Goal: Find specific page/section: Find specific page/section

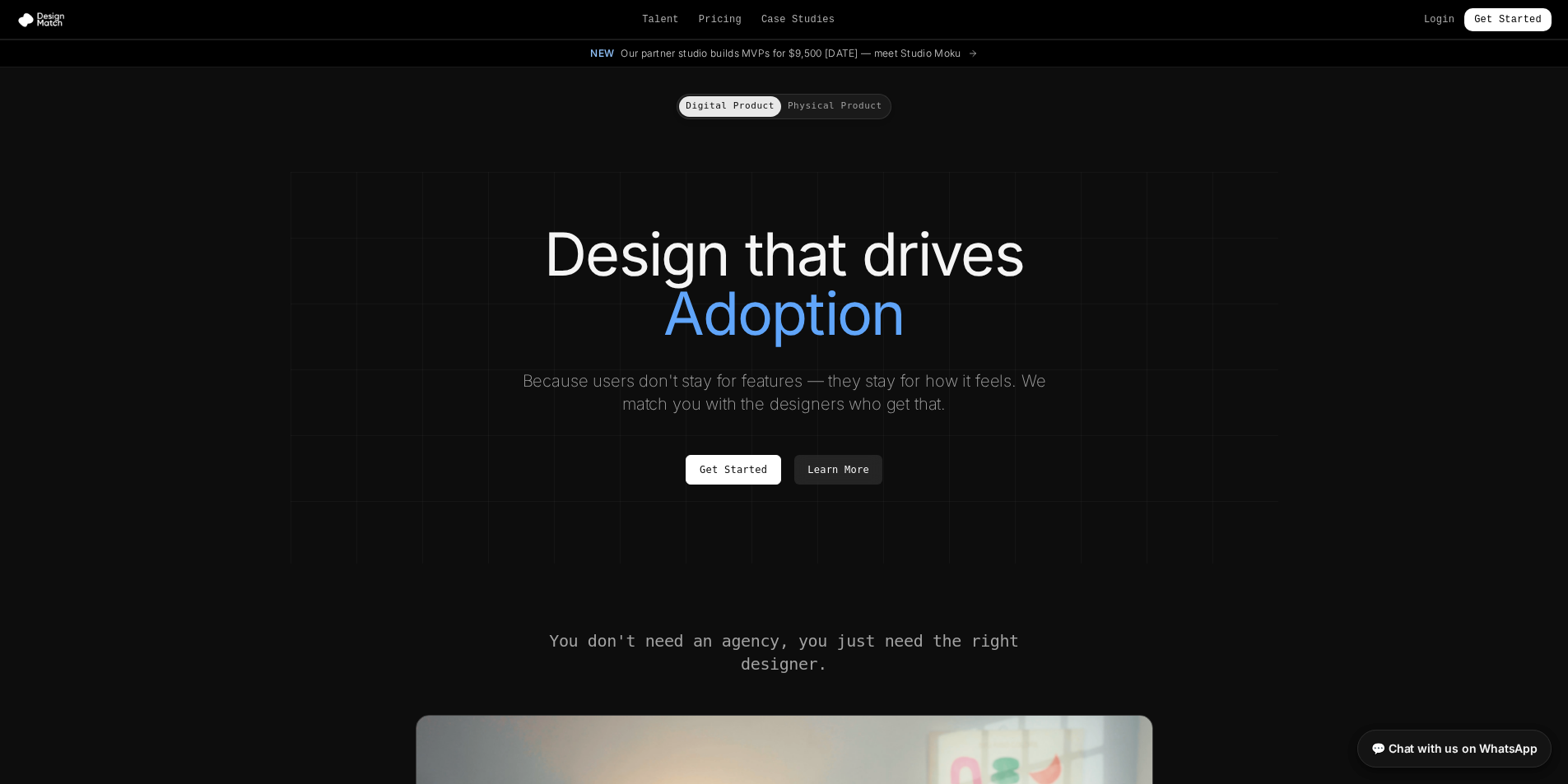
drag, startPoint x: 1580, startPoint y: 616, endPoint x: 1208, endPoint y: 396, distance: 432.2
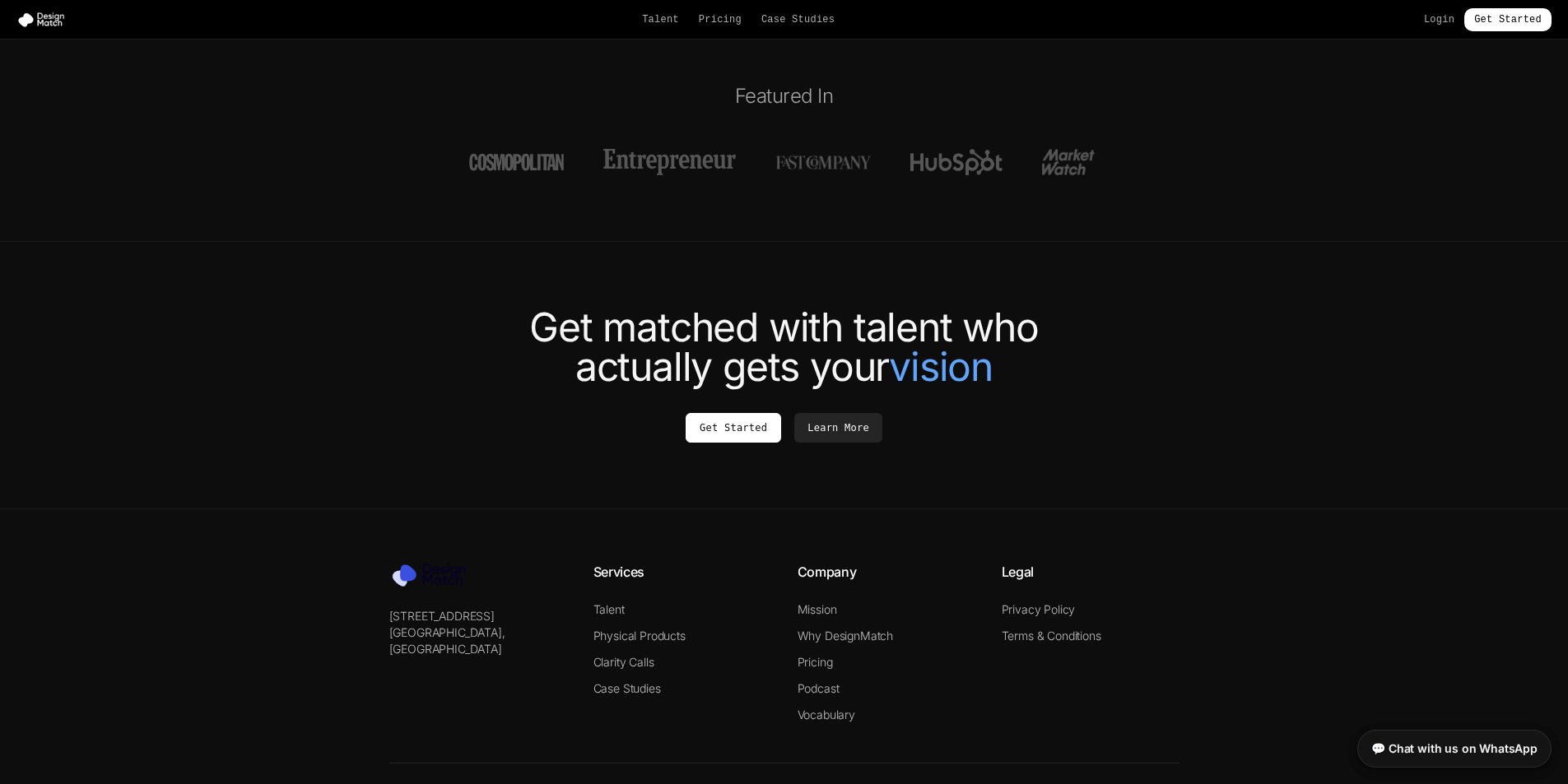
scroll to position [6088, 0]
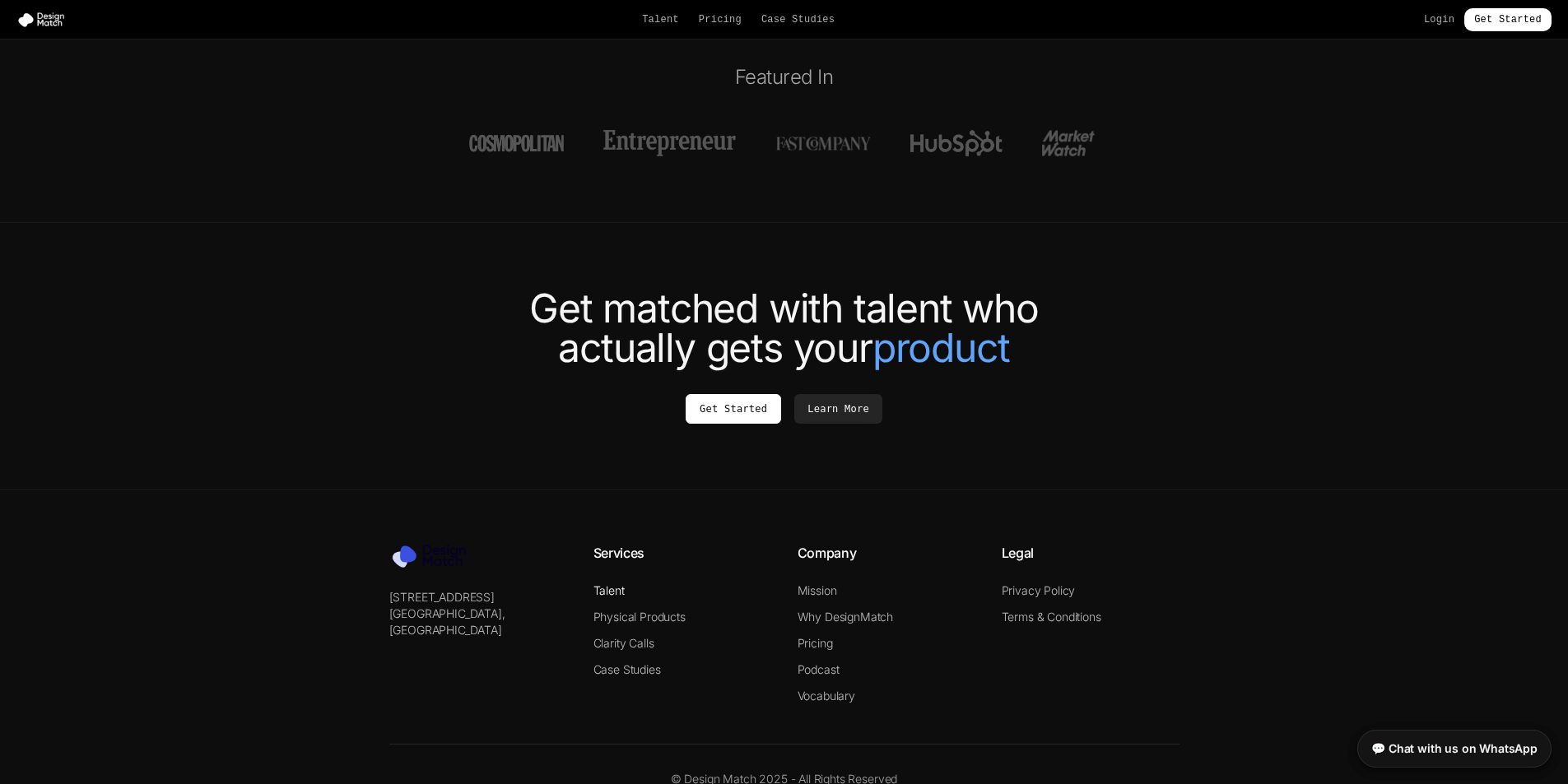
click at [608, 583] on link "Talent" at bounding box center [608, 590] width 31 height 14
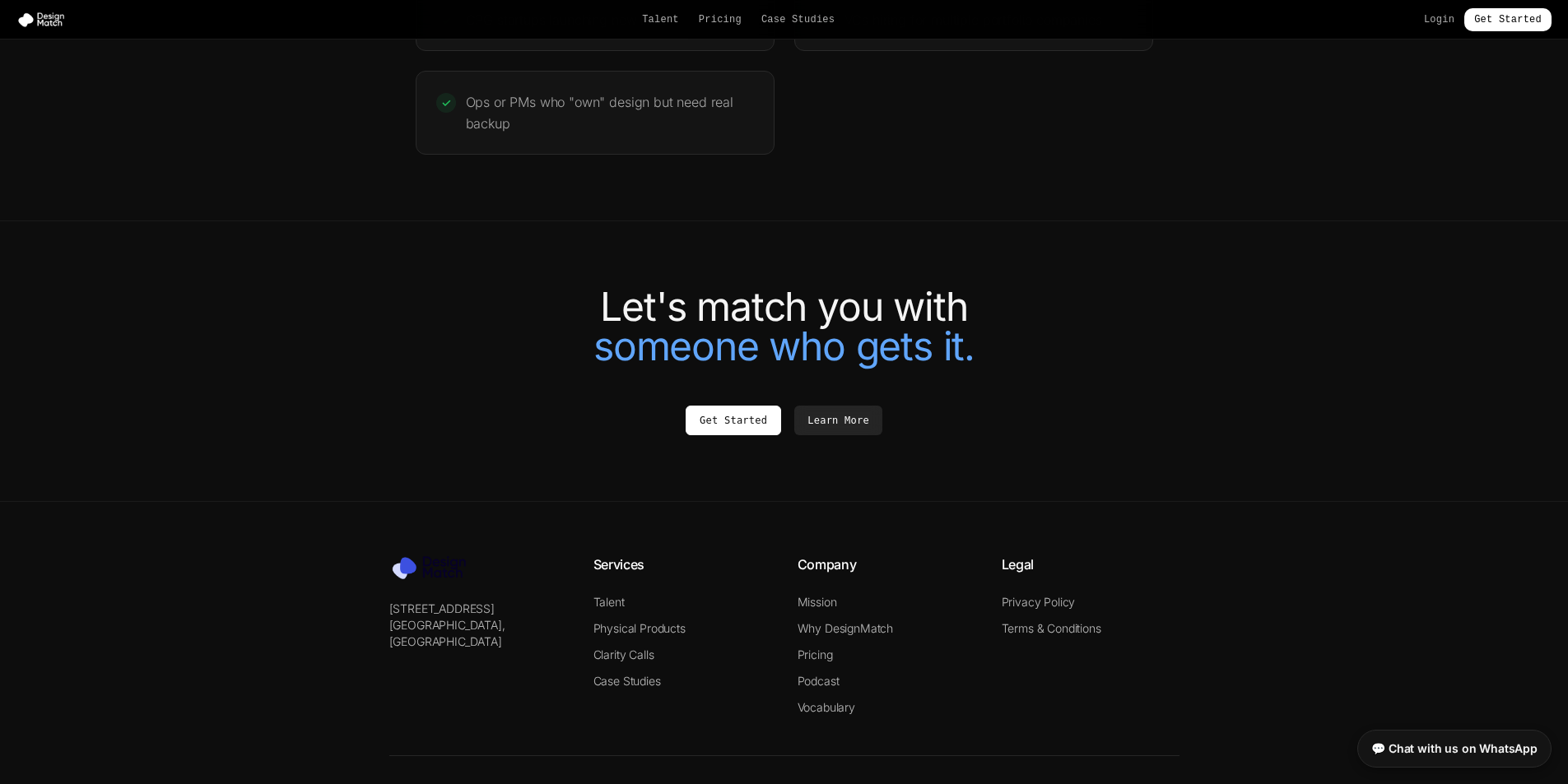
scroll to position [3455, 0]
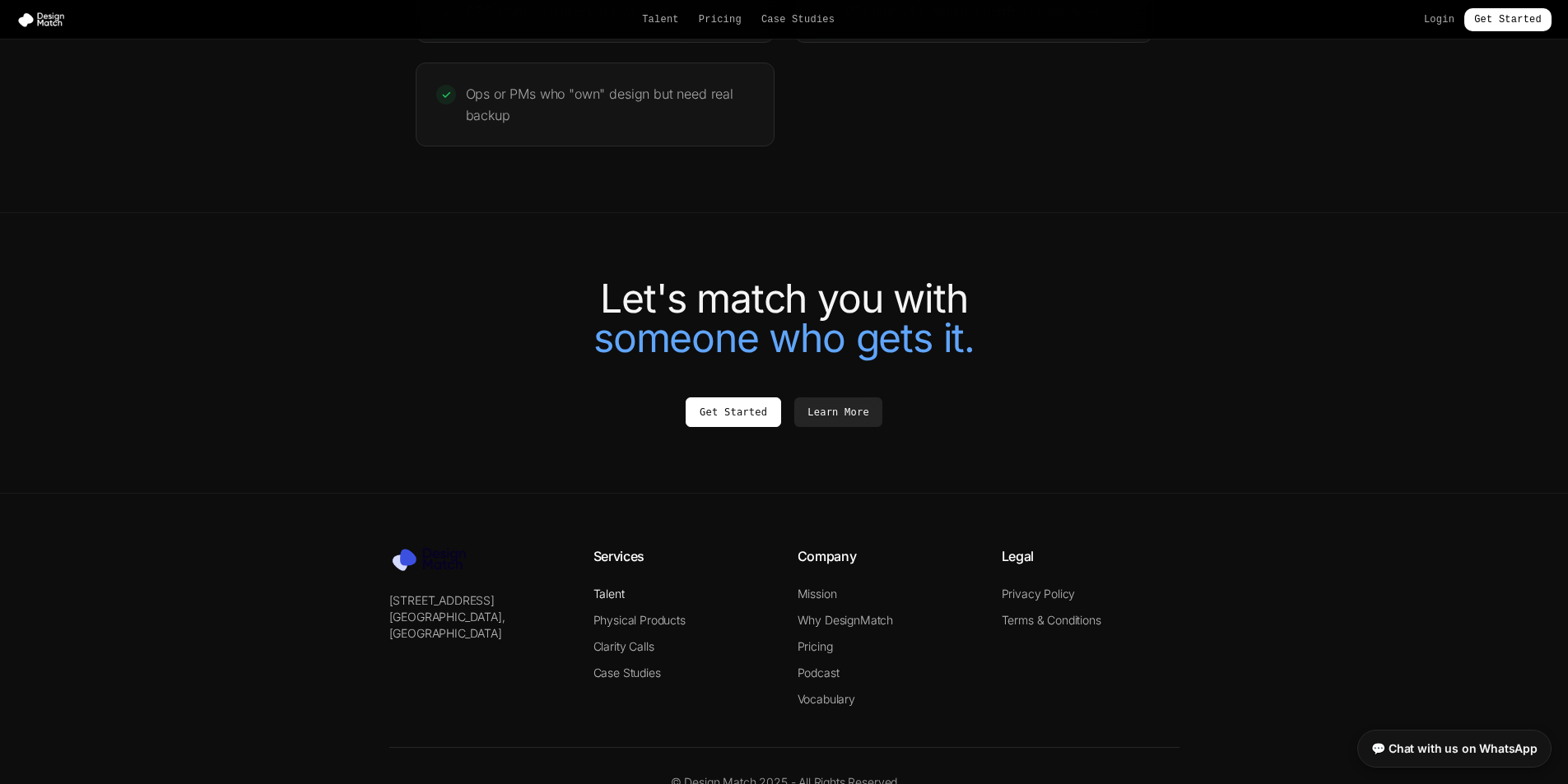
click at [617, 601] on link "Talent" at bounding box center [608, 593] width 31 height 14
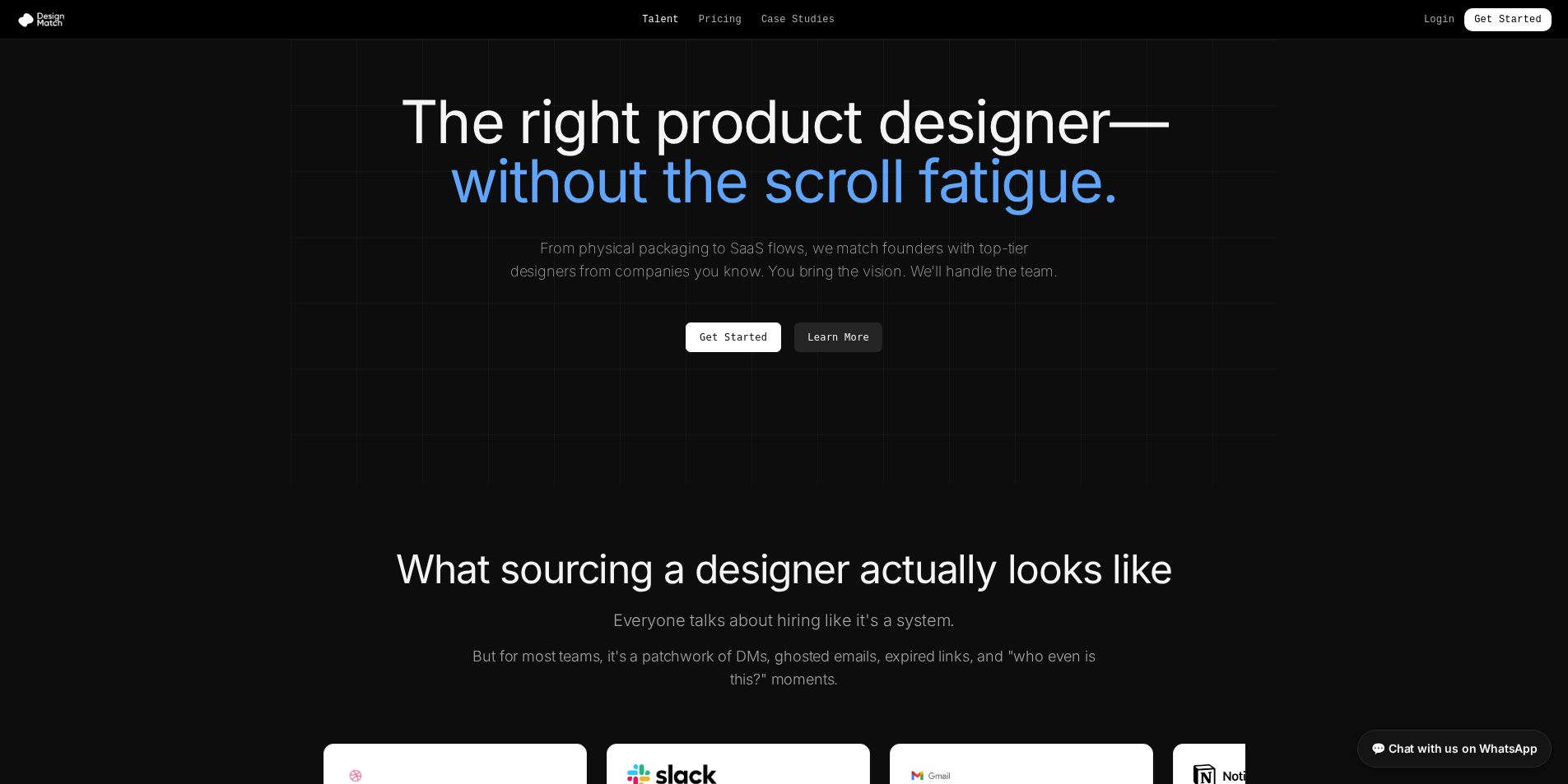
click at [660, 13] on link "Talent" at bounding box center [660, 20] width 37 height 13
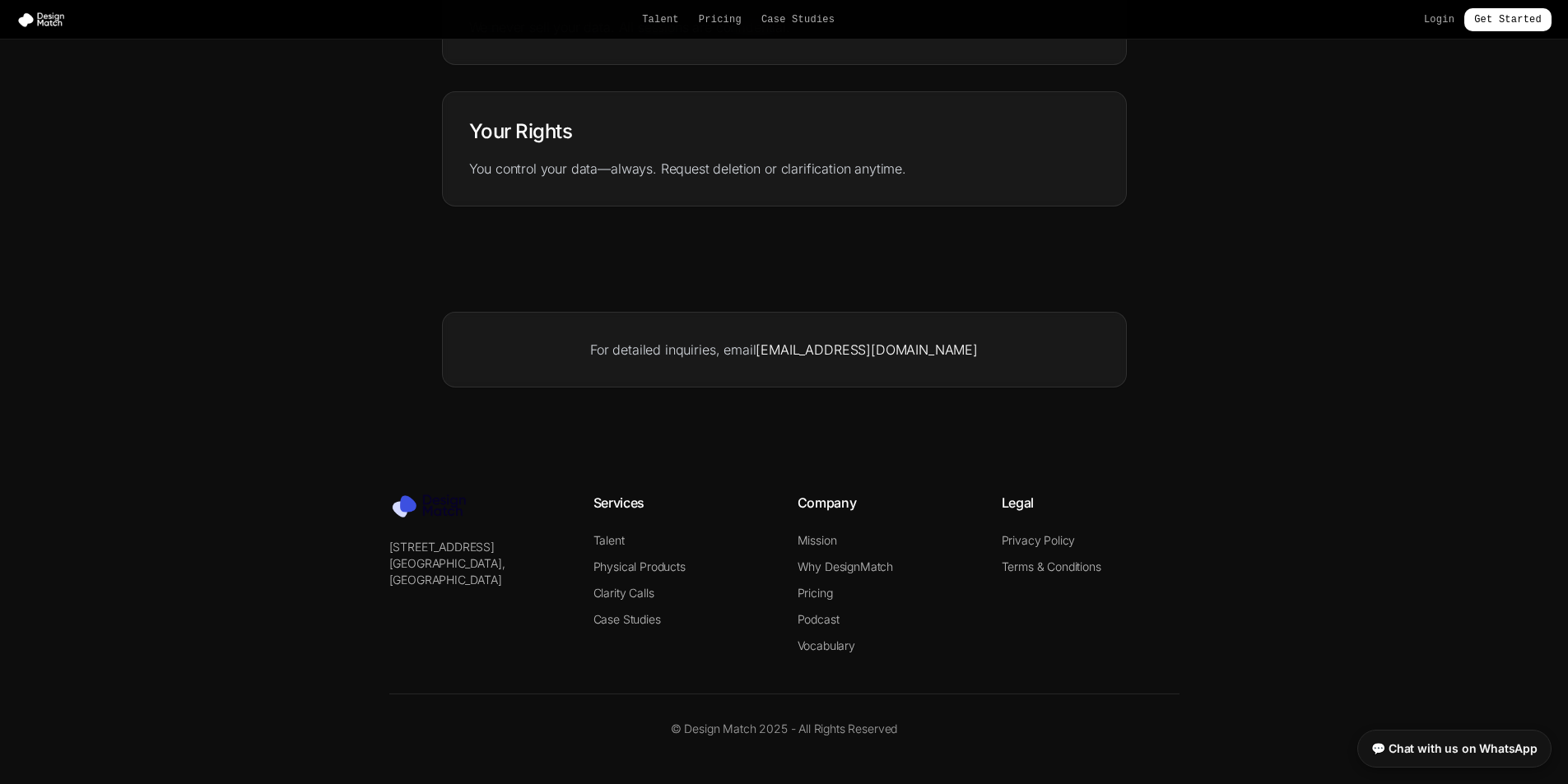
scroll to position [726, 0]
